Goal: Transaction & Acquisition: Subscribe to service/newsletter

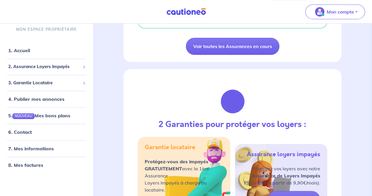
scroll to position [219, 0]
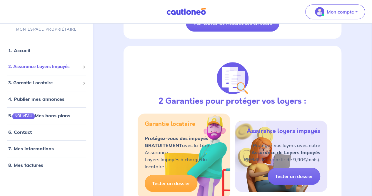
click at [47, 69] on span "2. Assurance Loyers Impayés" at bounding box center [44, 67] width 72 height 7
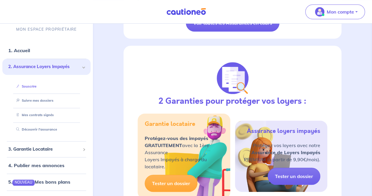
click at [30, 88] on link "Souscrire" at bounding box center [25, 86] width 23 height 4
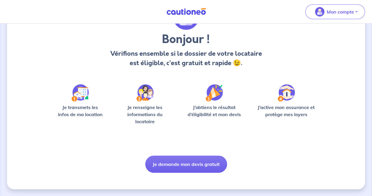
scroll to position [40, 0]
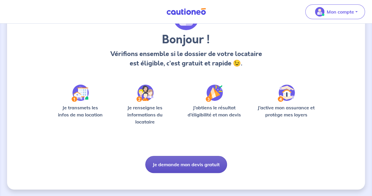
click at [189, 160] on button "Je demande mon devis gratuit" at bounding box center [186, 164] width 82 height 17
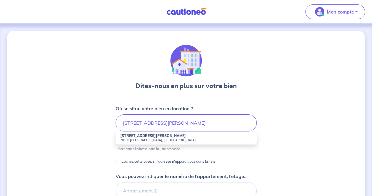
click at [159, 137] on strong "20 Bis Rue Victor Hugo" at bounding box center [153, 135] width 66 height 4
type input "20 Bis Rue Victor Hugo, 78180 Montigny-le-Bretonneux, France"
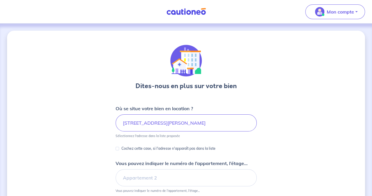
click at [84, 166] on div "Dites-nous en plus sur votre bien Où se situe votre bien en location ? 20 Bis R…" at bounding box center [186, 185] width 358 height 308
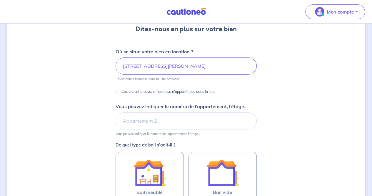
scroll to position [57, 0]
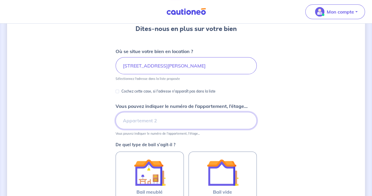
click at [171, 116] on input "Vous pouvez indiquer le numéro de l’appartement, l’étage..." at bounding box center [186, 120] width 141 height 17
type input "RDC"
click at [90, 164] on div "Dites-nous en plus sur votre bien Où se situe votre bien en location ? 20 Bis R…" at bounding box center [186, 128] width 358 height 308
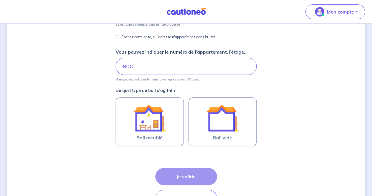
scroll to position [131, 0]
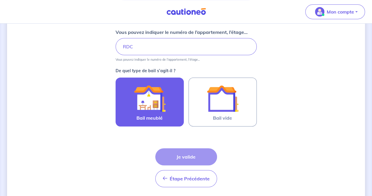
click at [145, 106] on img at bounding box center [150, 98] width 32 height 32
click at [0, 0] on input "Bail meublé" at bounding box center [0, 0] width 0 height 0
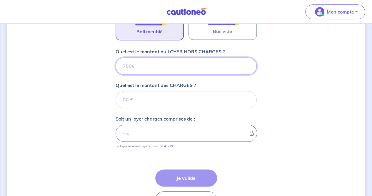
scroll to position [214, 0]
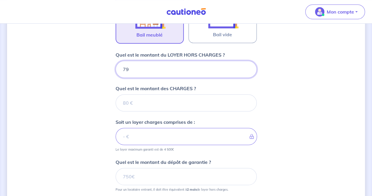
type input "790"
type input "790.13"
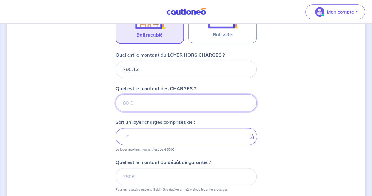
click at [175, 109] on input "Quel est le montant des CHARGES ?" at bounding box center [186, 102] width 141 height 17
type input "68"
type input "858.13"
type input "68.71"
type input "858.84"
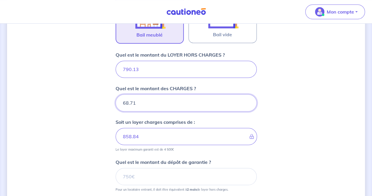
type input "68.71"
click at [96, 156] on div "Dites-nous en plus sur votre bien Où se situe votre bien en location ? 20 Bis R…" at bounding box center [186, 45] width 358 height 456
click at [88, 174] on div "Dites-nous en plus sur votre bien Où se situe votre bien en location ? 20 Bis R…" at bounding box center [186, 45] width 358 height 456
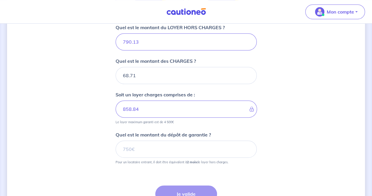
scroll to position [250, 0]
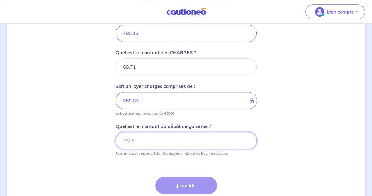
click at [153, 144] on input "Quel est le montant du dépôt de garantie ?" at bounding box center [186, 140] width 141 height 17
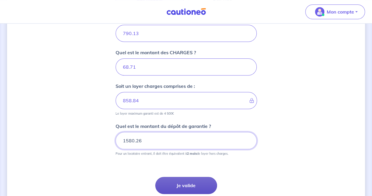
type input "1580.26"
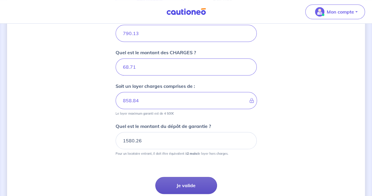
click at [191, 181] on button "Je valide" at bounding box center [186, 184] width 62 height 17
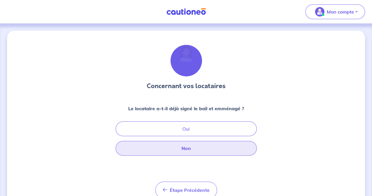
click at [190, 149] on button "Non" at bounding box center [186, 148] width 141 height 15
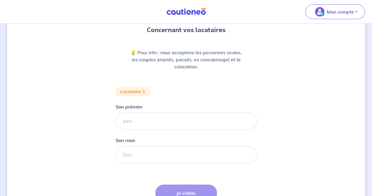
scroll to position [58, 0]
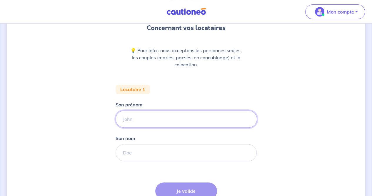
click at [161, 121] on input "Son prénom" at bounding box center [186, 118] width 141 height 17
type input "Arthur"
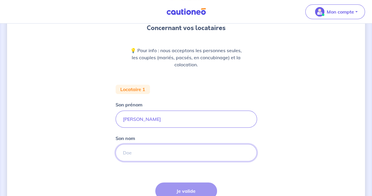
click at [144, 150] on input "Son nom" at bounding box center [186, 152] width 141 height 17
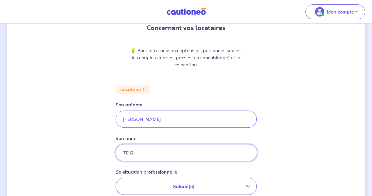
type input "TEIG"
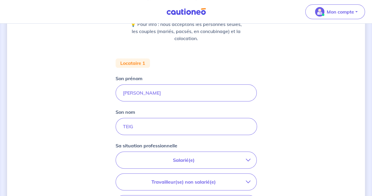
scroll to position [92, 0]
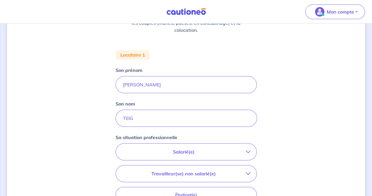
click at [202, 150] on p "Salarié(e)" at bounding box center [184, 151] width 124 height 7
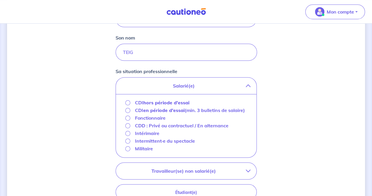
scroll to position [159, 0]
click at [125, 101] on input "CDI hors période d'essai" at bounding box center [127, 101] width 5 height 5
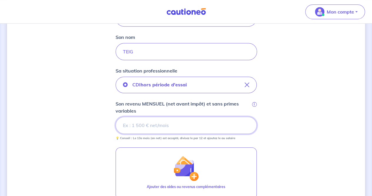
click at [154, 124] on input "Son revenu MENSUEL (net avant impôt) et sans primes variables i" at bounding box center [186, 124] width 141 height 17
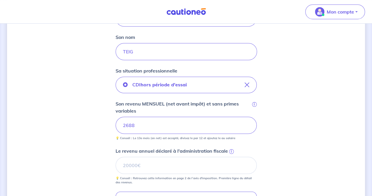
click at [89, 174] on div "Concernant vos locataires 💡 Pour info : nous acceptons les personnes seules, le…" at bounding box center [186, 101] width 358 height 459
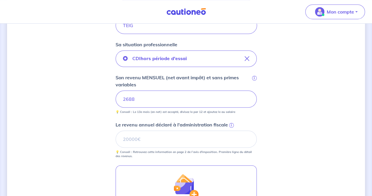
scroll to position [185, 0]
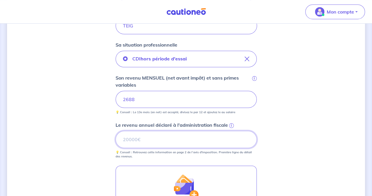
click at [168, 136] on input "Le revenu annuel déclaré à l'administration fiscale i" at bounding box center [186, 139] width 141 height 17
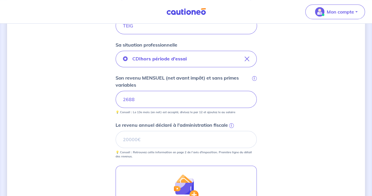
click at [230, 124] on span "i" at bounding box center [231, 125] width 5 height 5
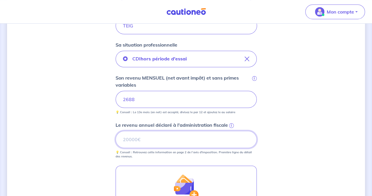
click at [230, 131] on input "Le revenu annuel déclaré à l'administration fiscale i" at bounding box center [186, 139] width 141 height 17
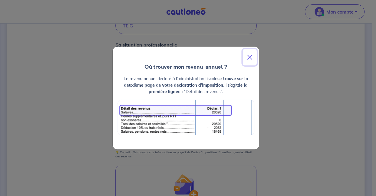
click at [250, 58] on button "Close" at bounding box center [250, 57] width 14 height 16
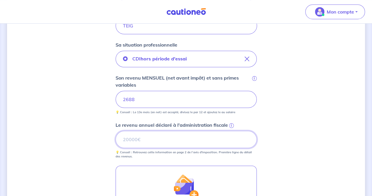
click at [170, 143] on input "Le revenu annuel déclaré à l'administration fiscale i" at bounding box center [186, 139] width 141 height 17
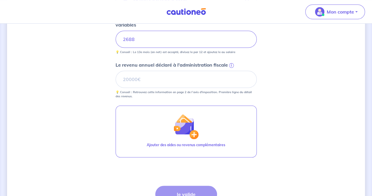
scroll to position [245, 0]
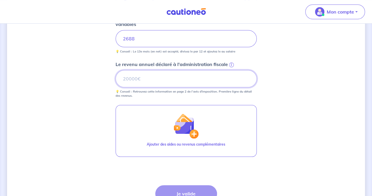
click at [194, 80] on input "Le revenu annuel déclaré à l'administration fiscale i" at bounding box center [186, 78] width 141 height 17
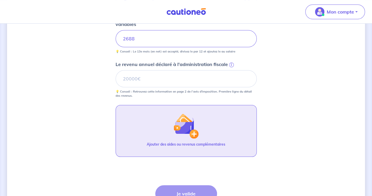
click at [146, 116] on button "Ajouter des aides ou revenus complémentaires" at bounding box center [186, 131] width 141 height 52
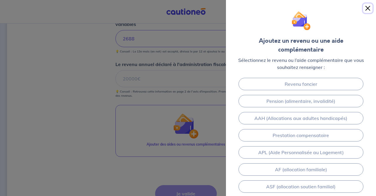
click at [368, 10] on button "Close" at bounding box center [367, 8] width 9 height 9
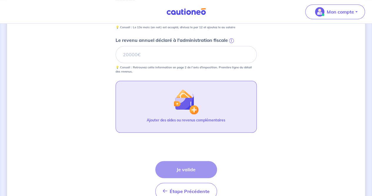
scroll to position [270, 0]
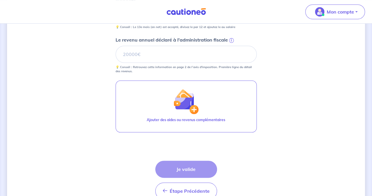
click at [192, 168] on div "Étape Précédente Précédent Je valide Je valide" at bounding box center [186, 179] width 62 height 39
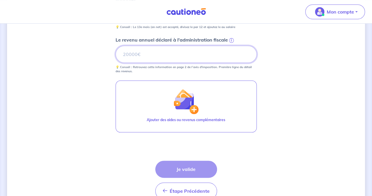
click at [184, 56] on input "Le revenu annuel déclaré à l'administration fiscale i" at bounding box center [186, 54] width 141 height 17
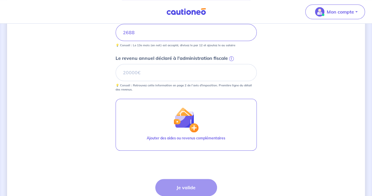
scroll to position [251, 0]
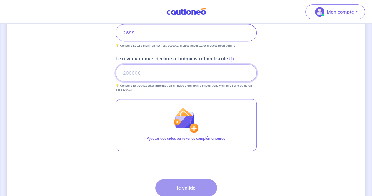
click at [168, 79] on input "Le revenu annuel déclaré à l'administration fiscale i" at bounding box center [186, 72] width 141 height 17
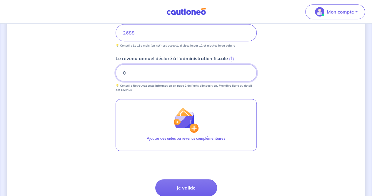
type input "0"
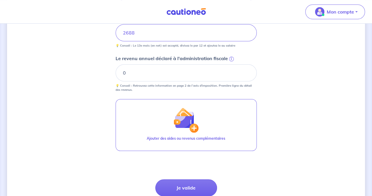
click at [133, 182] on form "Locataire 1 Son prénom Arthur Son nom TEIG Sa situation professionnelle CDI hor…" at bounding box center [186, 56] width 141 height 331
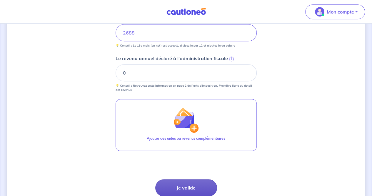
click at [180, 183] on button "Je valide" at bounding box center [186, 187] width 62 height 17
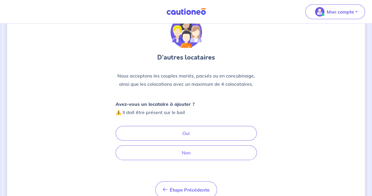
scroll to position [28, 0]
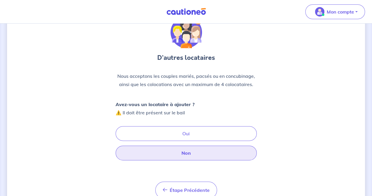
click at [188, 152] on button "Non" at bounding box center [186, 152] width 141 height 15
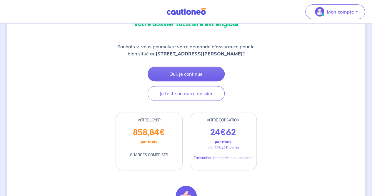
scroll to position [53, 0]
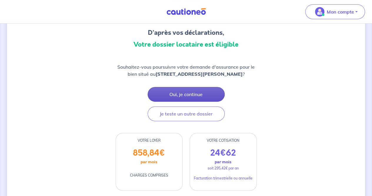
click at [199, 100] on button "Oui, je continue" at bounding box center [186, 94] width 77 height 15
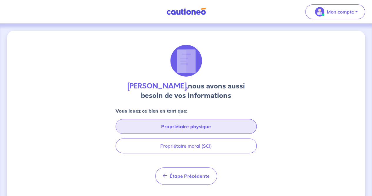
click at [190, 124] on button "Propriétaire physique" at bounding box center [186, 126] width 141 height 15
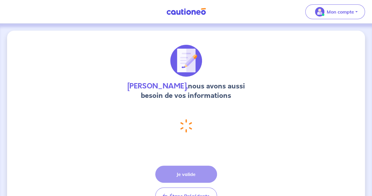
select select "FR"
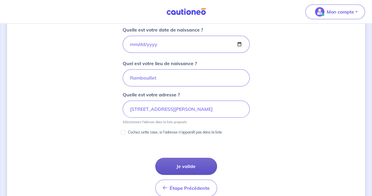
click at [185, 163] on button "Je valide" at bounding box center [186, 165] width 62 height 17
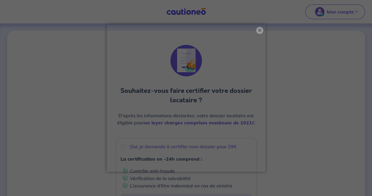
click at [259, 30] on button "×" at bounding box center [259, 30] width 7 height 7
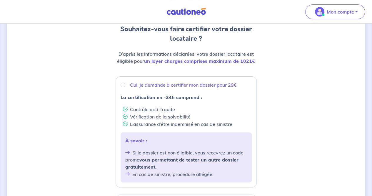
scroll to position [62, 0]
click at [123, 85] on input "Oui, je demande à certifier mon dossier pour 29€" at bounding box center [123, 84] width 5 height 5
radio input "true"
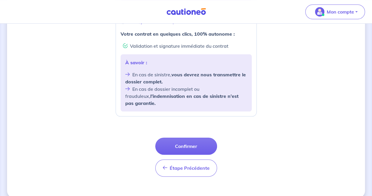
scroll to position [242, 0]
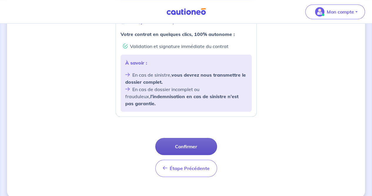
click at [189, 138] on button "Confirmer" at bounding box center [186, 146] width 62 height 17
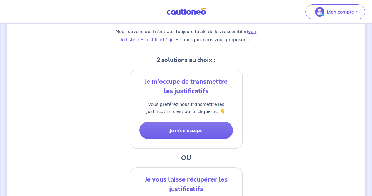
scroll to position [93, 0]
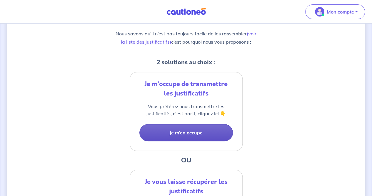
click at [185, 131] on button "Je m’en occupe" at bounding box center [186, 132] width 94 height 17
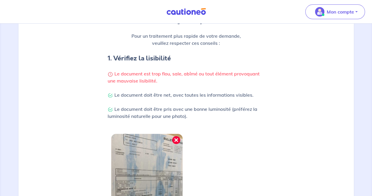
scroll to position [96, 0]
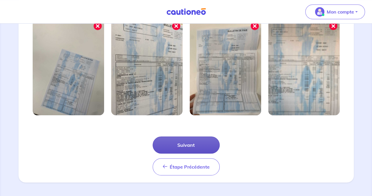
click at [194, 146] on button "Suivant" at bounding box center [186, 144] width 67 height 17
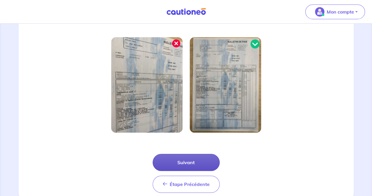
scroll to position [162, 0]
click at [188, 161] on button "Suivant" at bounding box center [186, 161] width 67 height 17
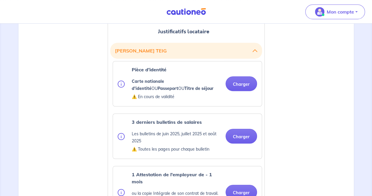
scroll to position [159, 0]
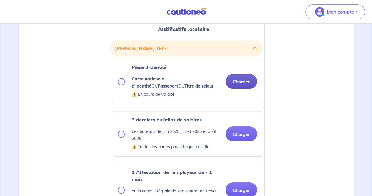
click at [245, 82] on button "Charger" at bounding box center [241, 81] width 31 height 15
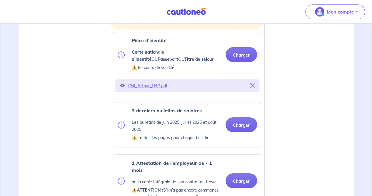
scroll to position [186, 0]
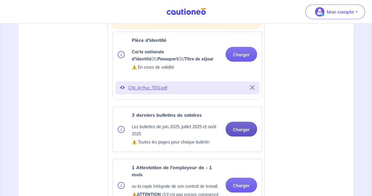
click at [241, 127] on button "Charger" at bounding box center [241, 128] width 31 height 15
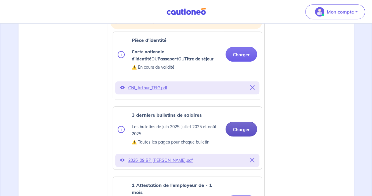
click at [240, 130] on button "Charger" at bounding box center [241, 128] width 31 height 15
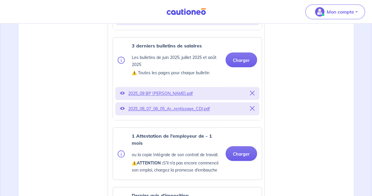
scroll to position [255, 0]
click at [250, 61] on button "Charger" at bounding box center [241, 60] width 31 height 15
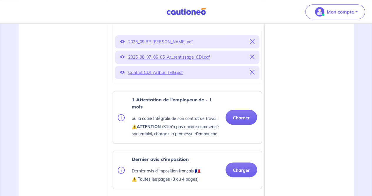
scroll to position [308, 0]
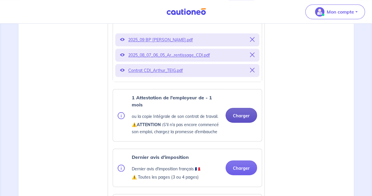
click at [243, 118] on button "Charger" at bounding box center [241, 115] width 31 height 15
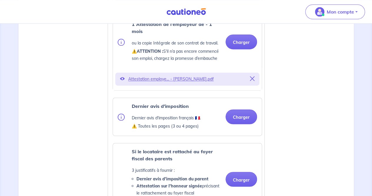
scroll to position [381, 0]
click at [247, 117] on button "Charger" at bounding box center [241, 116] width 31 height 15
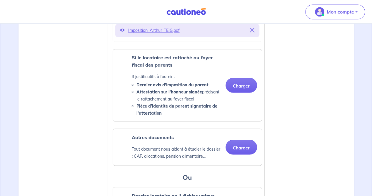
scroll to position [495, 0]
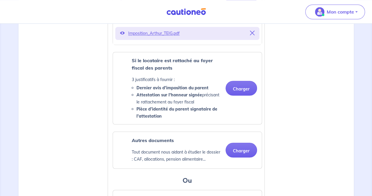
click at [269, 169] on div "Justificatifs locataire Arthur TEIG Pièce d’identité Carte nationale d'identité…" at bounding box center [186, 80] width 328 height 813
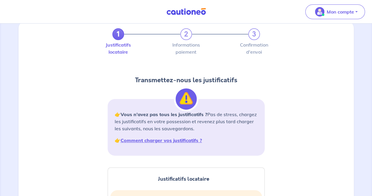
scroll to position [11, 0]
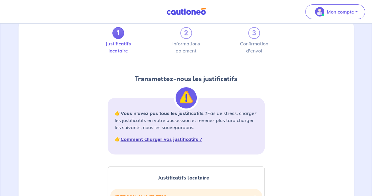
click at [188, 137] on strong "Comment charger vos justificatifs ?" at bounding box center [161, 139] width 81 height 6
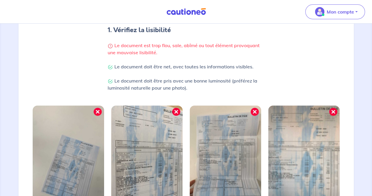
scroll to position [131, 0]
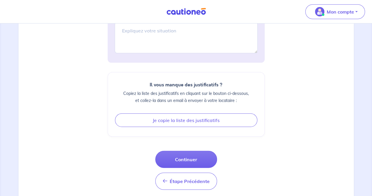
scroll to position [798, 0]
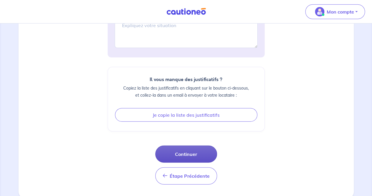
click at [186, 153] on button "Continuer" at bounding box center [186, 153] width 62 height 17
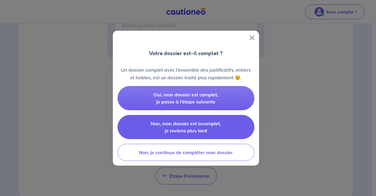
click at [201, 124] on span "Non, mon dossier est incomplet, je reviens plus tard" at bounding box center [186, 126] width 70 height 13
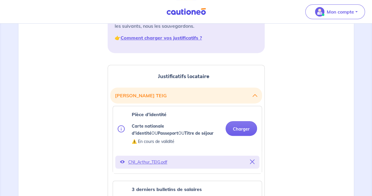
scroll to position [0, 0]
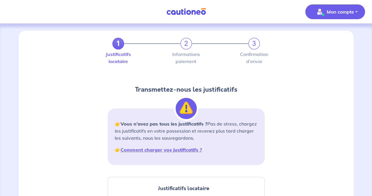
click at [336, 8] on span "Mon compte" at bounding box center [333, 11] width 41 height 9
click at [328, 34] on link "Mes informations" at bounding box center [329, 36] width 47 height 9
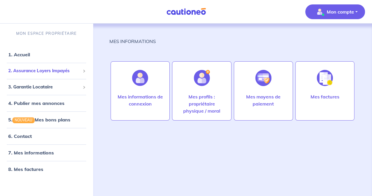
click at [37, 72] on span "2. Assurance Loyers Impayés" at bounding box center [44, 70] width 72 height 7
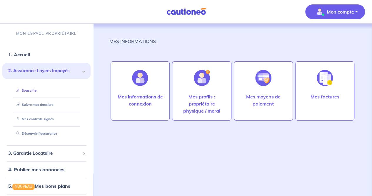
click at [32, 88] on link "Souscrire" at bounding box center [25, 90] width 23 height 4
click at [41, 104] on link "Suivre mes dossiers" at bounding box center [33, 104] width 39 height 4
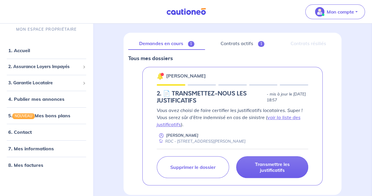
scroll to position [77, 0]
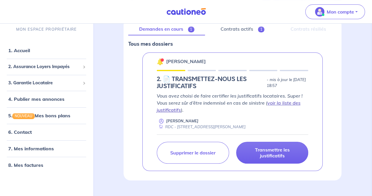
click at [289, 104] on link "voir la liste des justificatifs" at bounding box center [229, 106] width 144 height 13
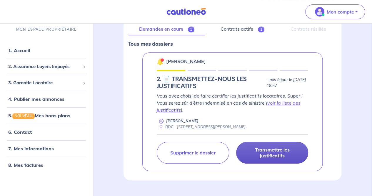
click at [263, 150] on p "Transmettre les justificatifs" at bounding box center [271, 152] width 57 height 12
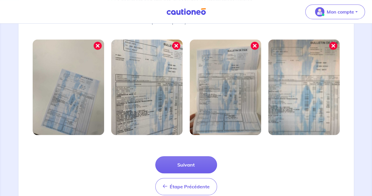
scroll to position [207, 0]
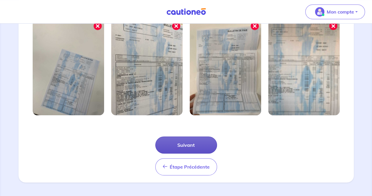
click at [184, 150] on button "Suivant" at bounding box center [186, 144] width 62 height 17
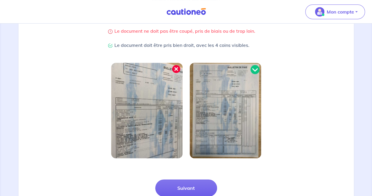
scroll to position [179, 0]
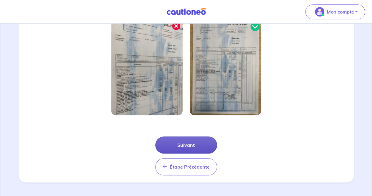
click at [192, 149] on button "Suivant" at bounding box center [186, 144] width 62 height 17
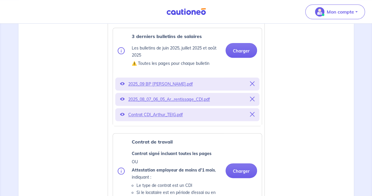
scroll to position [263, 0]
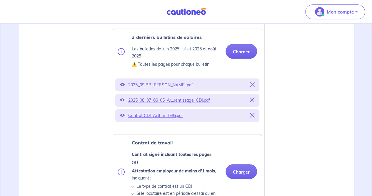
click at [251, 115] on icon at bounding box center [252, 115] width 5 height 5
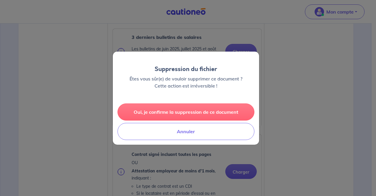
click at [205, 113] on button "Oui, je confirme la suppression de ce document" at bounding box center [186, 111] width 137 height 17
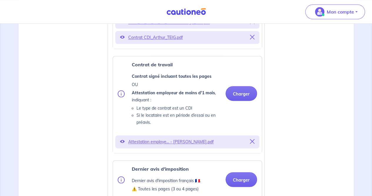
scroll to position [342, 0]
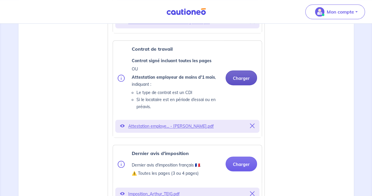
click at [238, 78] on button "Charger" at bounding box center [241, 77] width 31 height 15
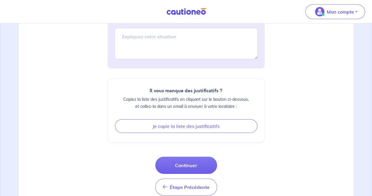
scroll to position [820, 0]
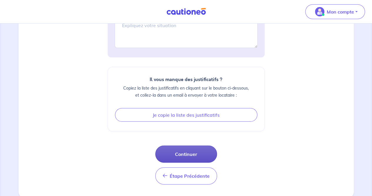
click at [179, 152] on button "Continuer" at bounding box center [186, 153] width 62 height 17
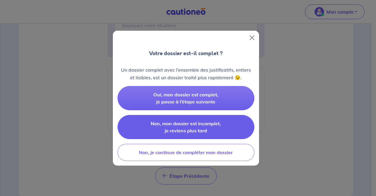
click at [189, 121] on span "Non, mon dossier est incomplet, je reviens plus tard" at bounding box center [186, 126] width 70 height 13
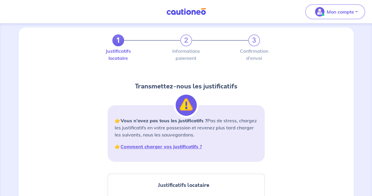
scroll to position [0, 0]
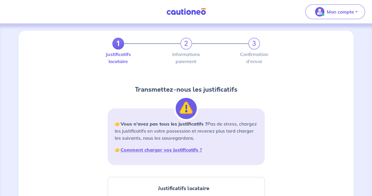
click at [186, 13] on img at bounding box center [186, 11] width 44 height 7
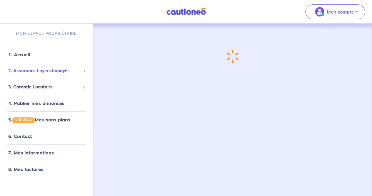
click at [27, 74] on span "2. Assurance Loyers Impayés" at bounding box center [44, 70] width 72 height 7
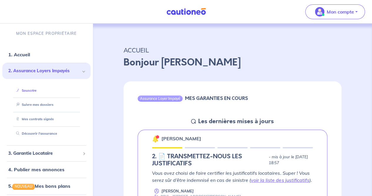
click at [32, 91] on link "Souscrire" at bounding box center [25, 90] width 23 height 4
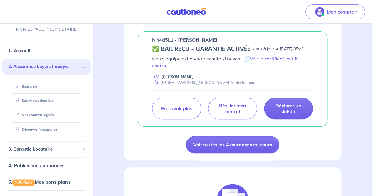
scroll to position [214, 0]
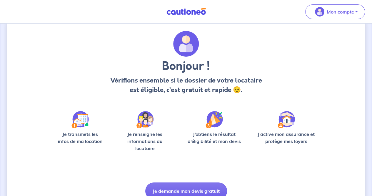
scroll to position [14, 0]
click at [186, 15] on img at bounding box center [186, 11] width 44 height 7
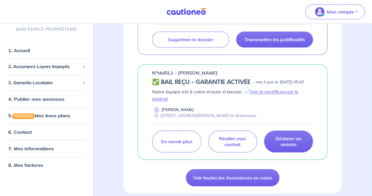
scroll to position [179, 0]
click at [260, 95] on link "Voir le certificat" at bounding box center [267, 92] width 34 height 6
click at [265, 95] on link "Voir le certificat" at bounding box center [267, 92] width 34 height 6
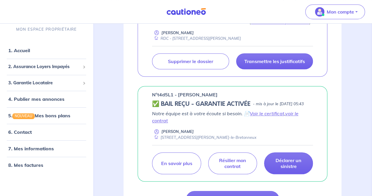
scroll to position [158, 0]
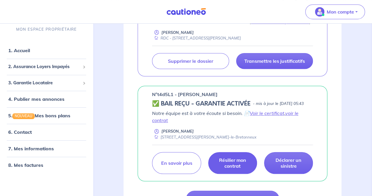
click at [225, 169] on p "Résilier mon contrat" at bounding box center [233, 163] width 34 height 12
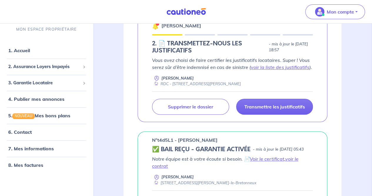
scroll to position [113, 0]
click at [242, 73] on div "Vous avez choisi de faire certifier les justificatifs locataires. Super ! Vous …" at bounding box center [232, 71] width 161 height 30
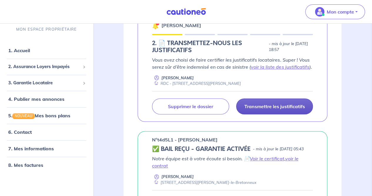
click at [271, 107] on p "Transmettre les justificatifs" at bounding box center [274, 106] width 61 height 6
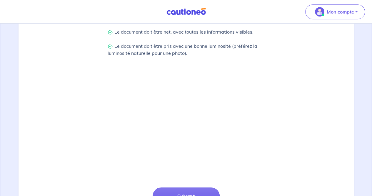
scroll to position [207, 0]
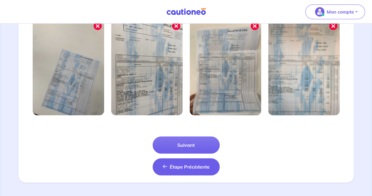
click at [175, 170] on button "Étape Précédente Précédent" at bounding box center [186, 166] width 67 height 17
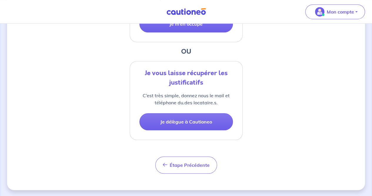
scroll to position [201, 0]
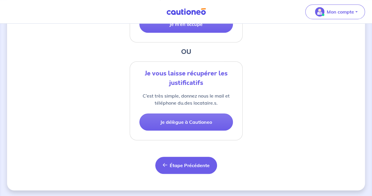
click at [174, 162] on span "Étape Précédente" at bounding box center [190, 165] width 40 height 6
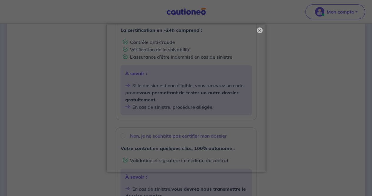
scroll to position [129, 0]
click at [256, 32] on button "×" at bounding box center [259, 30] width 7 height 7
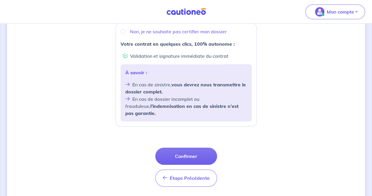
scroll to position [233, 0]
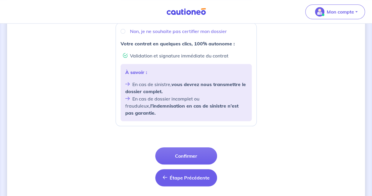
click at [180, 169] on button "Étape Précédente Précédent" at bounding box center [186, 177] width 62 height 17
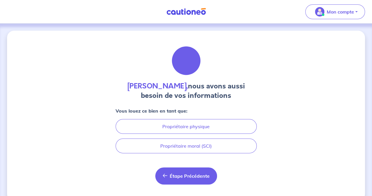
click at [181, 174] on span "Étape Précédente" at bounding box center [190, 176] width 40 height 6
